Goal: Transaction & Acquisition: Book appointment/travel/reservation

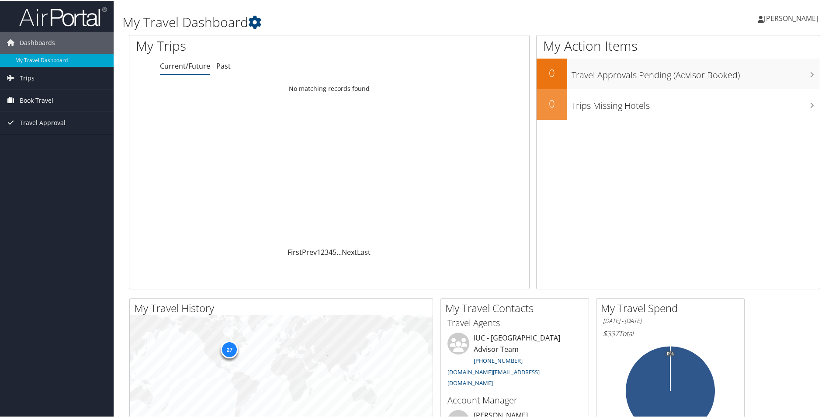
click at [50, 99] on span "Book Travel" at bounding box center [37, 100] width 34 height 22
click at [48, 144] on link "Book/Manage Online Trips" at bounding box center [57, 143] width 114 height 13
